Goal: Transaction & Acquisition: Purchase product/service

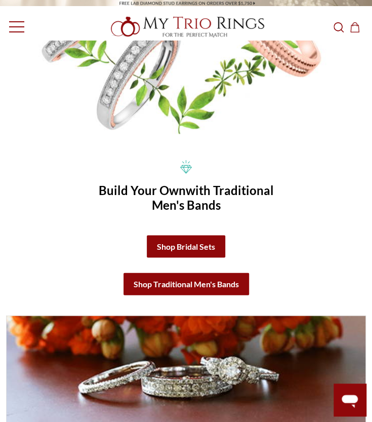
scroll to position [442, 0]
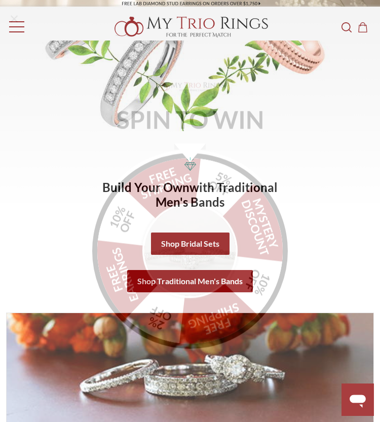
click at [16, 14] on icon "Close popup" at bounding box center [14, 14] width 12 height 12
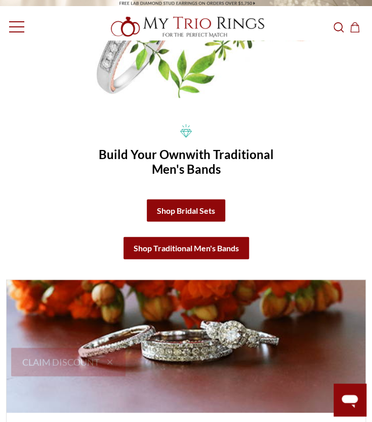
scroll to position [475, 0]
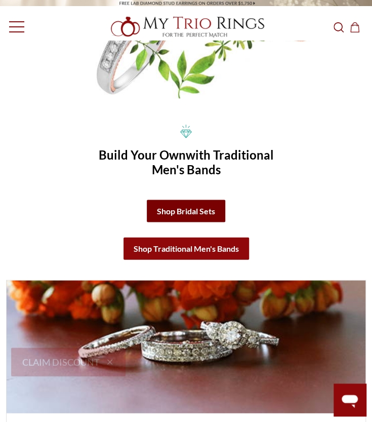
click at [191, 201] on link "Shop Bridal Sets" at bounding box center [186, 210] width 78 height 22
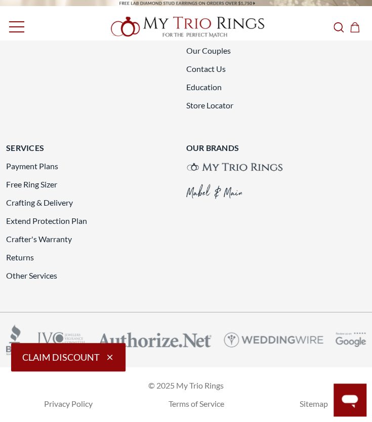
scroll to position [2857, 0]
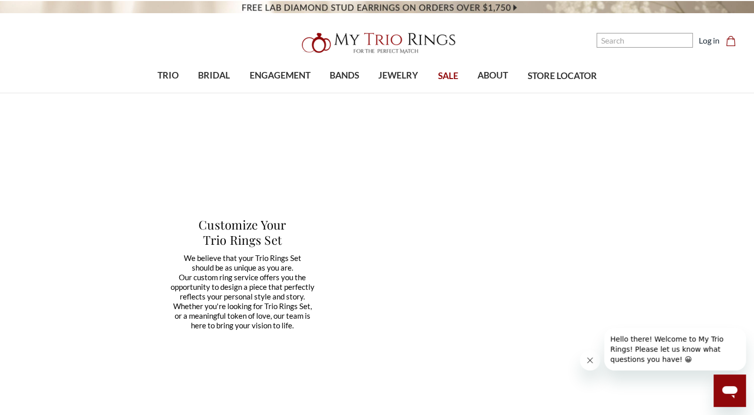
click at [372, 39] on div at bounding box center [377, 43] width 316 height 32
